Goal: Task Accomplishment & Management: Manage account settings

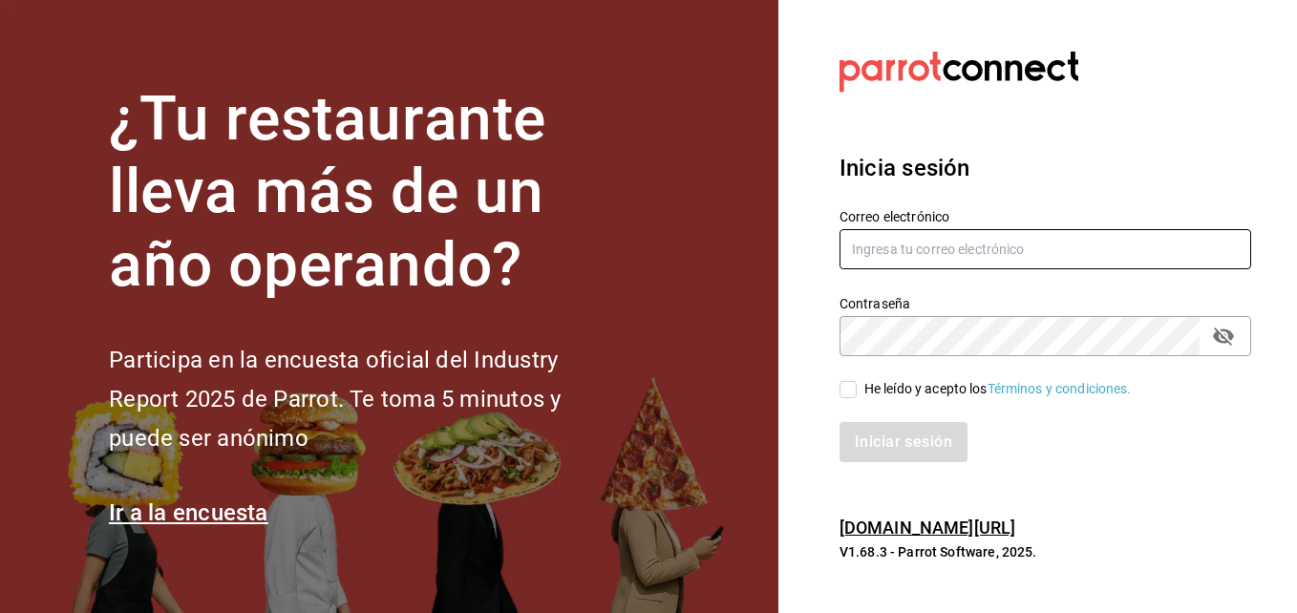
type input "[EMAIL_ADDRESS][DOMAIN_NAME]"
click at [954, 262] on input "[EMAIL_ADDRESS][DOMAIN_NAME]" at bounding box center [1046, 249] width 412 height 40
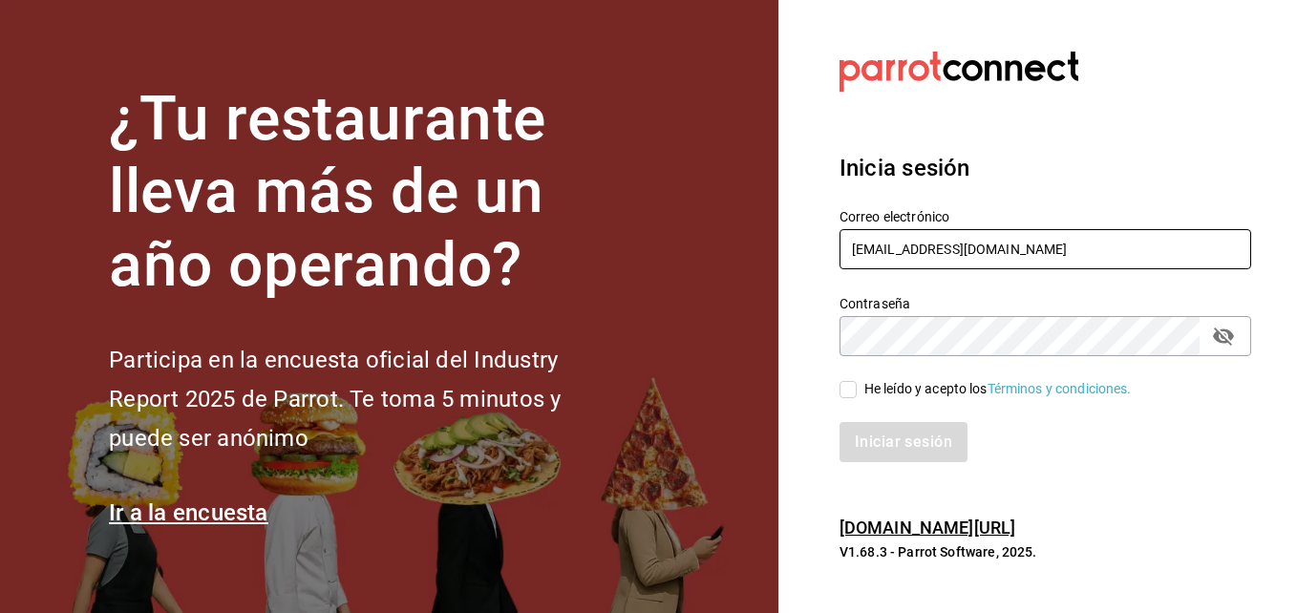
click at [954, 262] on input "[EMAIL_ADDRESS][DOMAIN_NAME]" at bounding box center [1046, 249] width 412 height 40
click at [1216, 336] on icon "passwordField" at bounding box center [1223, 337] width 21 height 18
